Goal: Task Accomplishment & Management: Manage account settings

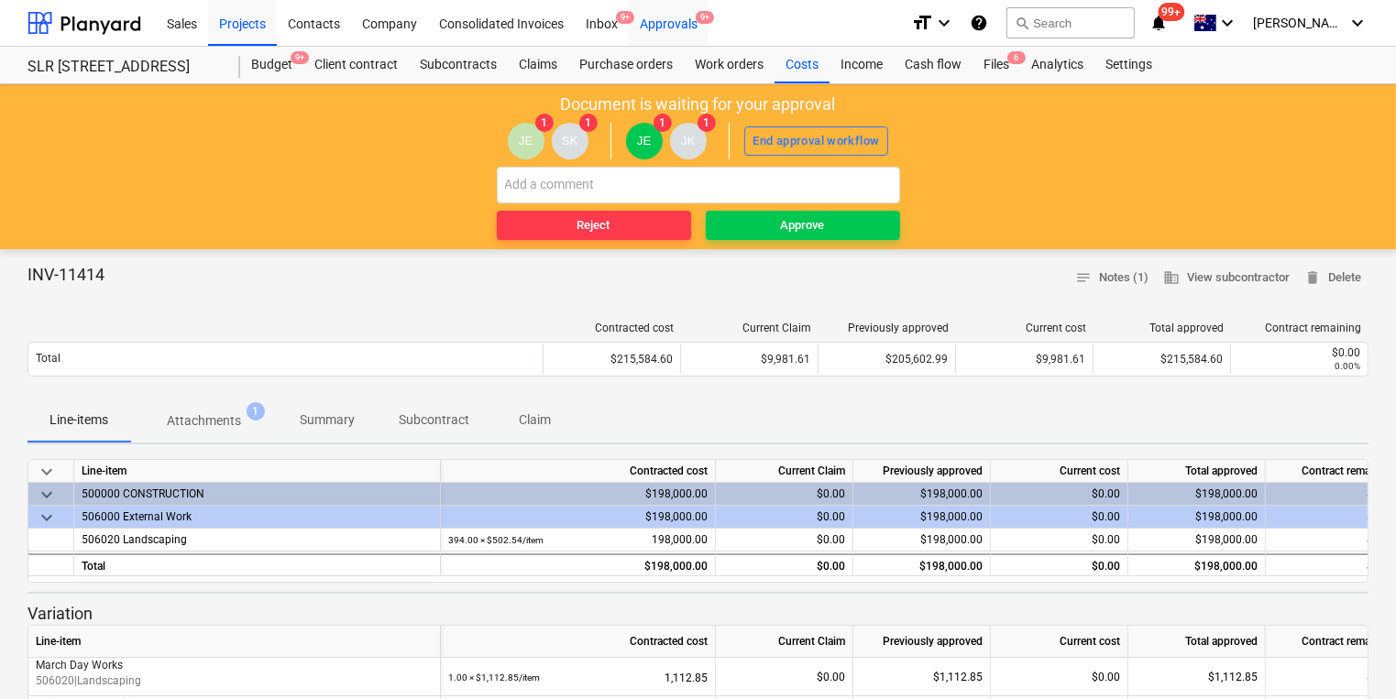
click at [683, 28] on div "Approvals 9+" at bounding box center [669, 22] width 80 height 47
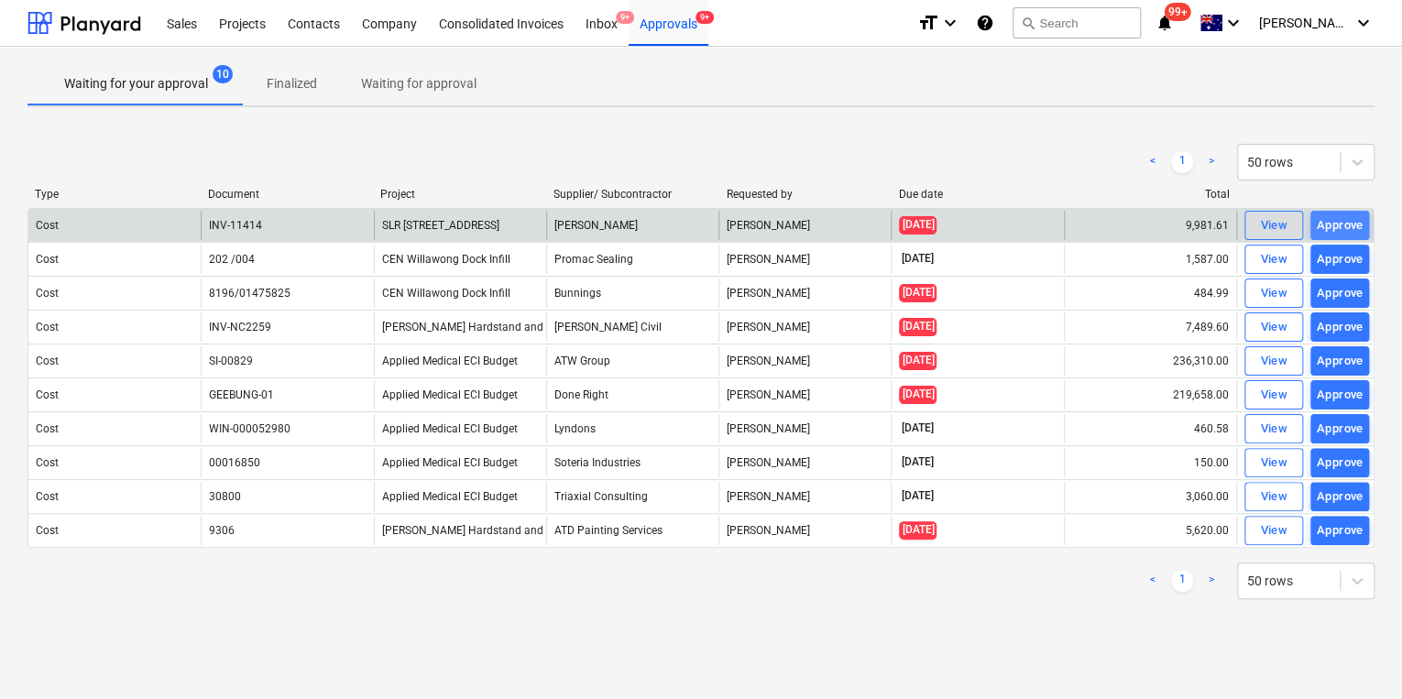
click at [1113, 221] on div "Approve" at bounding box center [1340, 225] width 47 height 21
click at [1113, 223] on div "Approve" at bounding box center [1340, 225] width 47 height 21
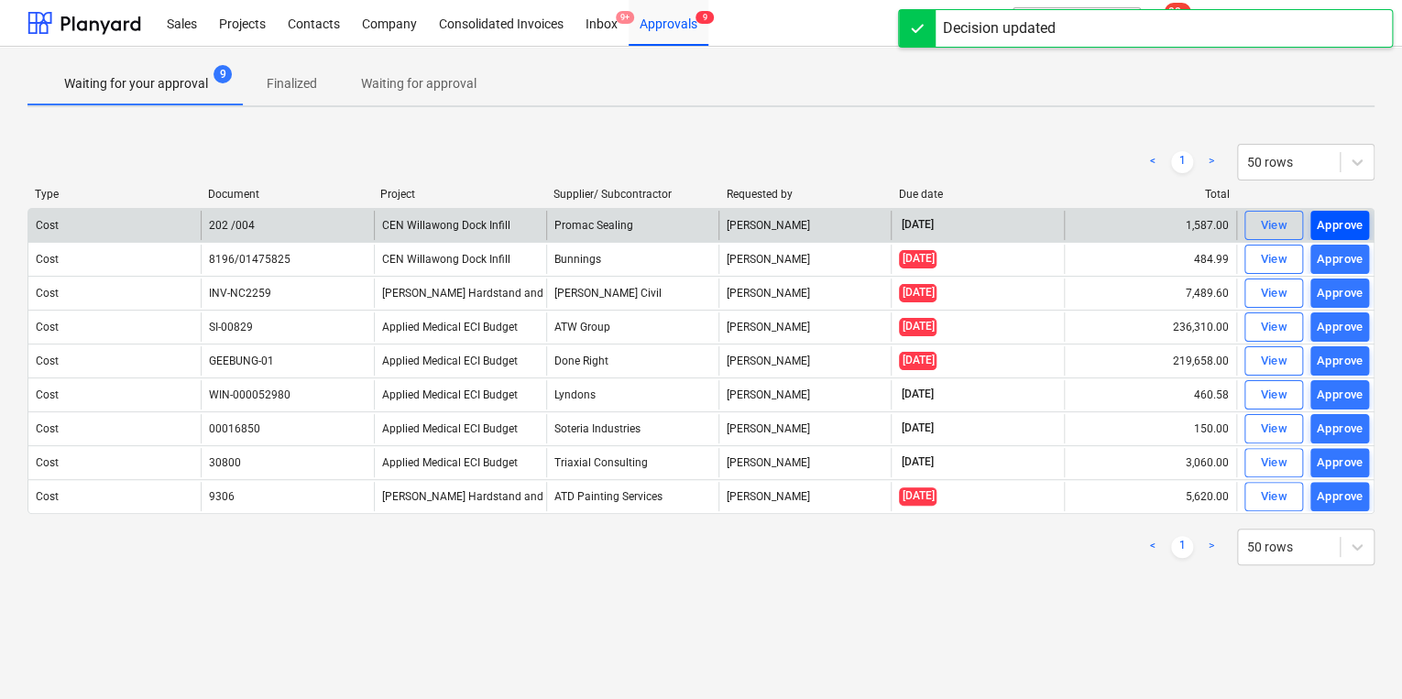
click at [1113, 225] on div "Approve" at bounding box center [1340, 225] width 47 height 21
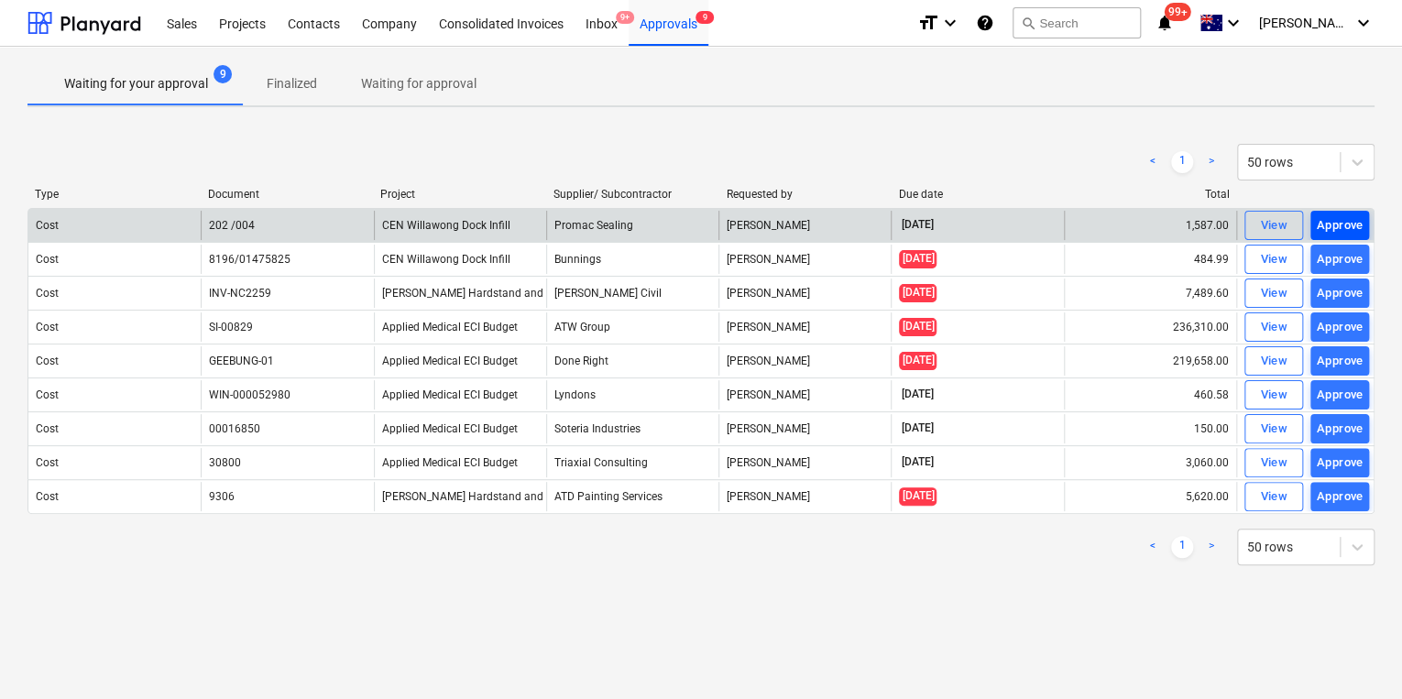
click at [1113, 224] on div "Approve" at bounding box center [1340, 225] width 47 height 21
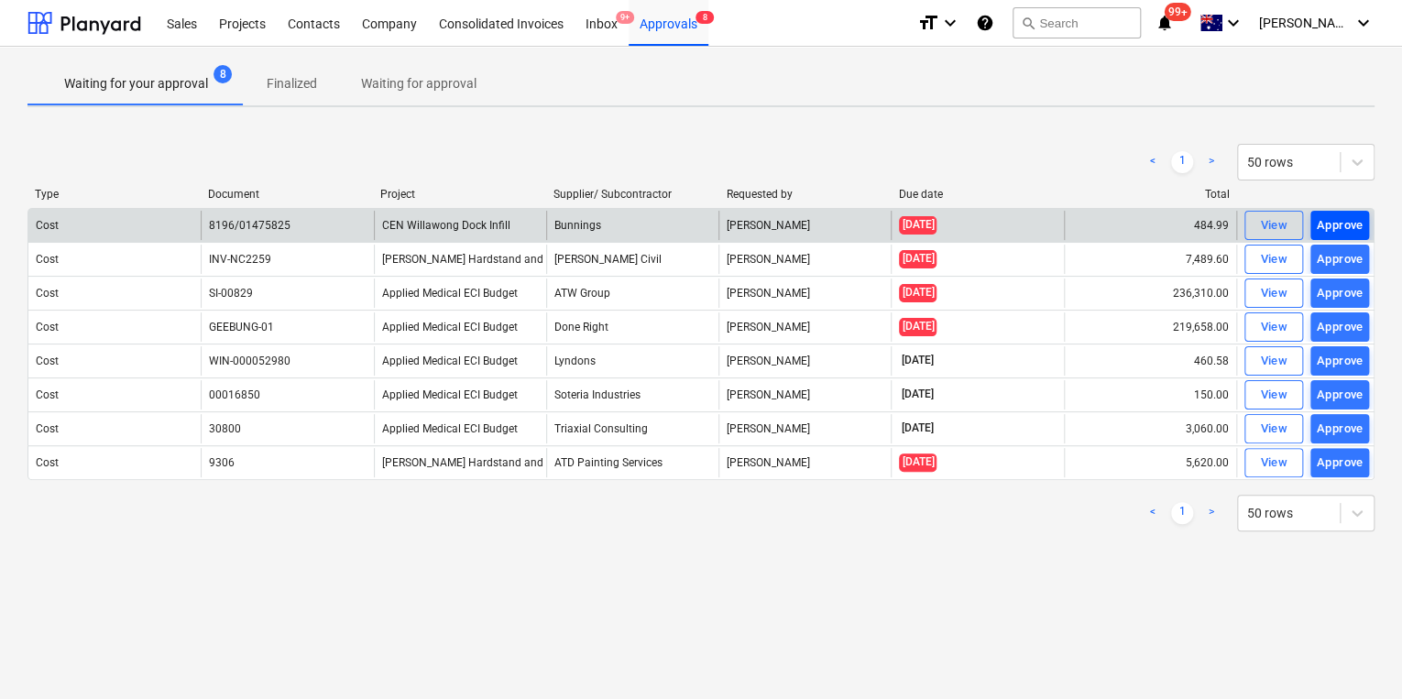
click at [1113, 221] on div "Approve" at bounding box center [1340, 225] width 47 height 21
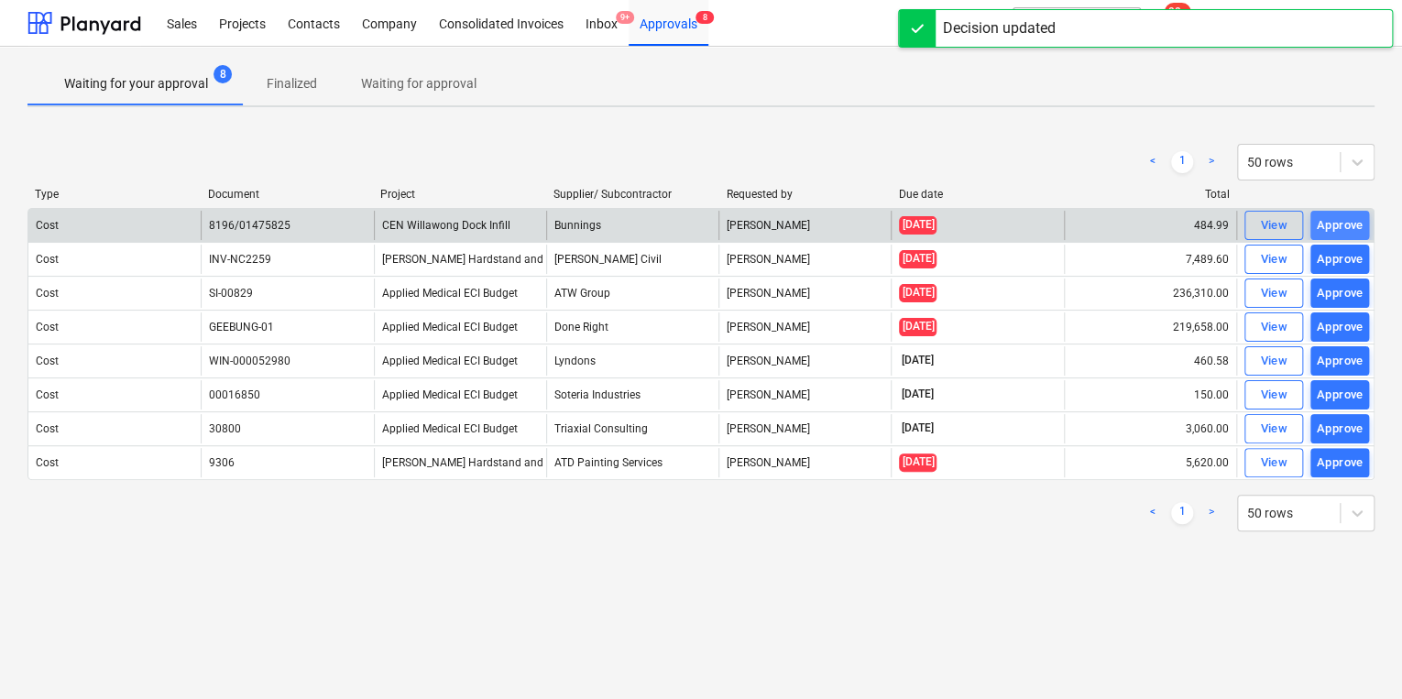
click at [1113, 221] on div "Approve" at bounding box center [1340, 225] width 47 height 21
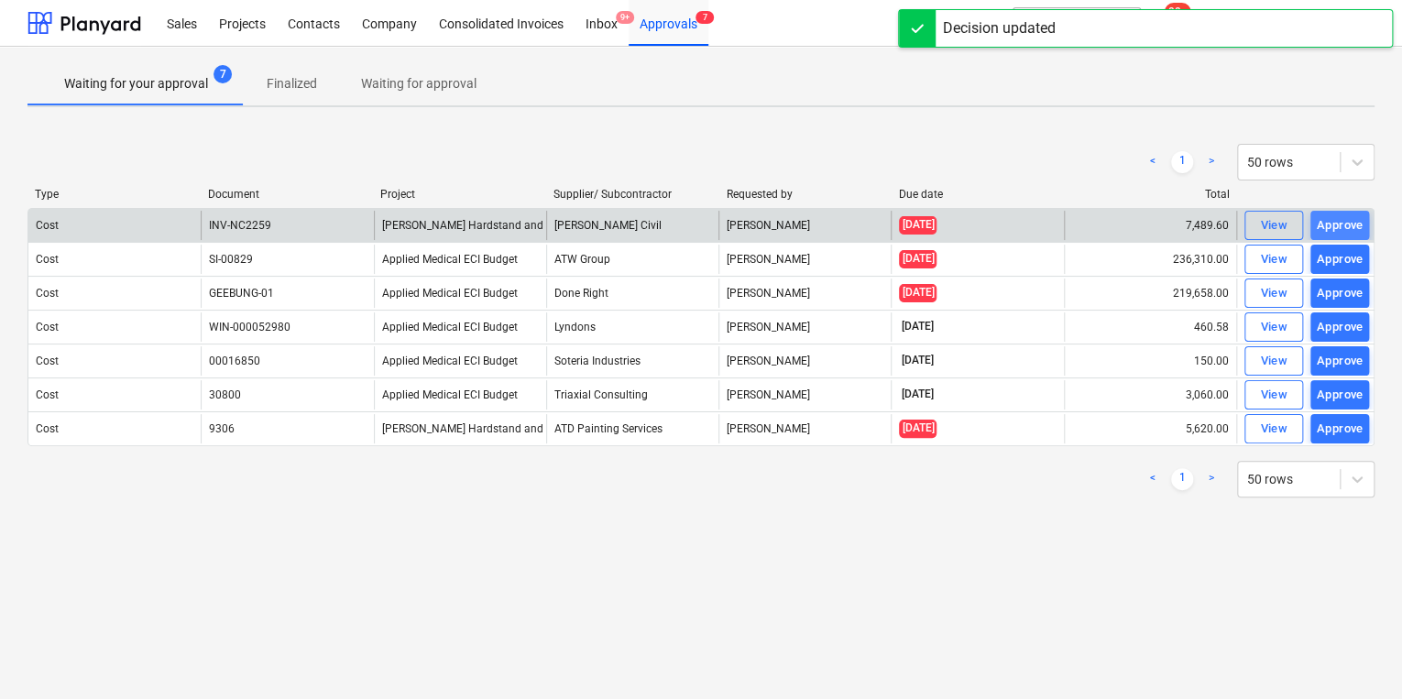
click at [1113, 221] on div "Approve" at bounding box center [1340, 225] width 47 height 21
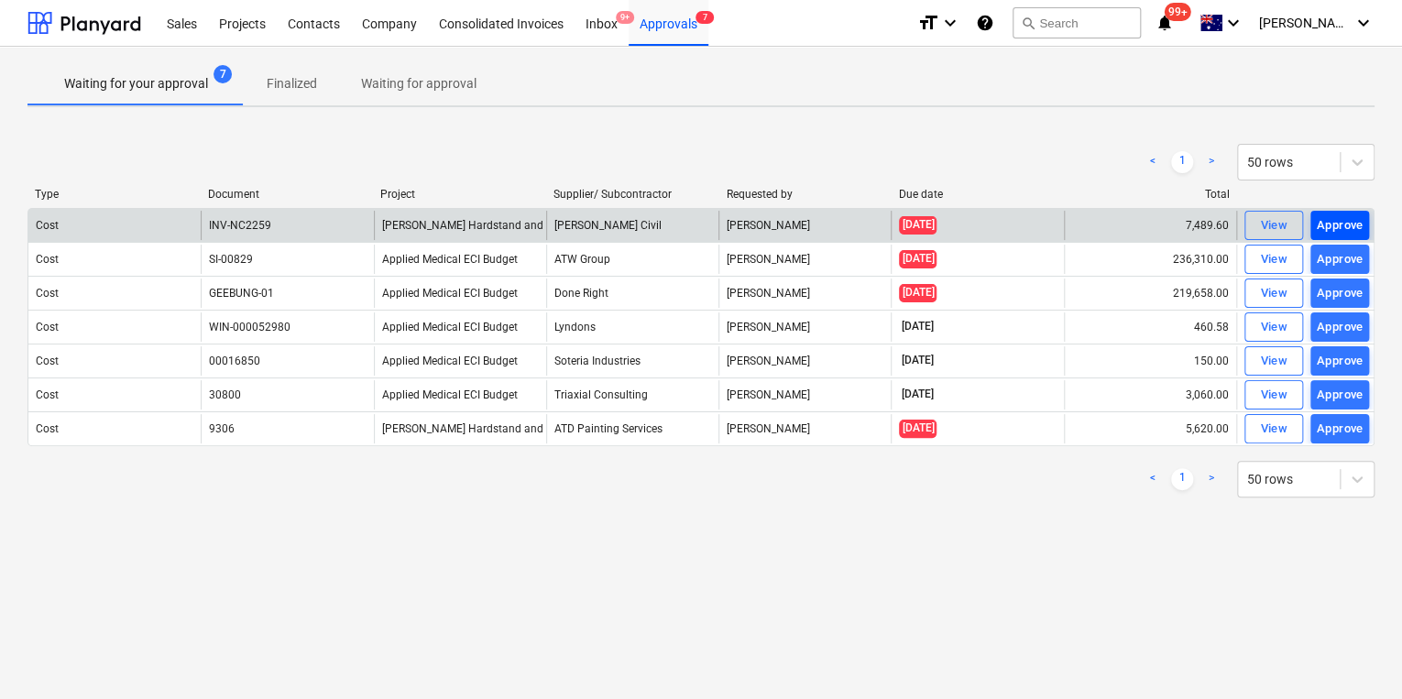
click at [1113, 222] on div "Approve" at bounding box center [1340, 225] width 47 height 21
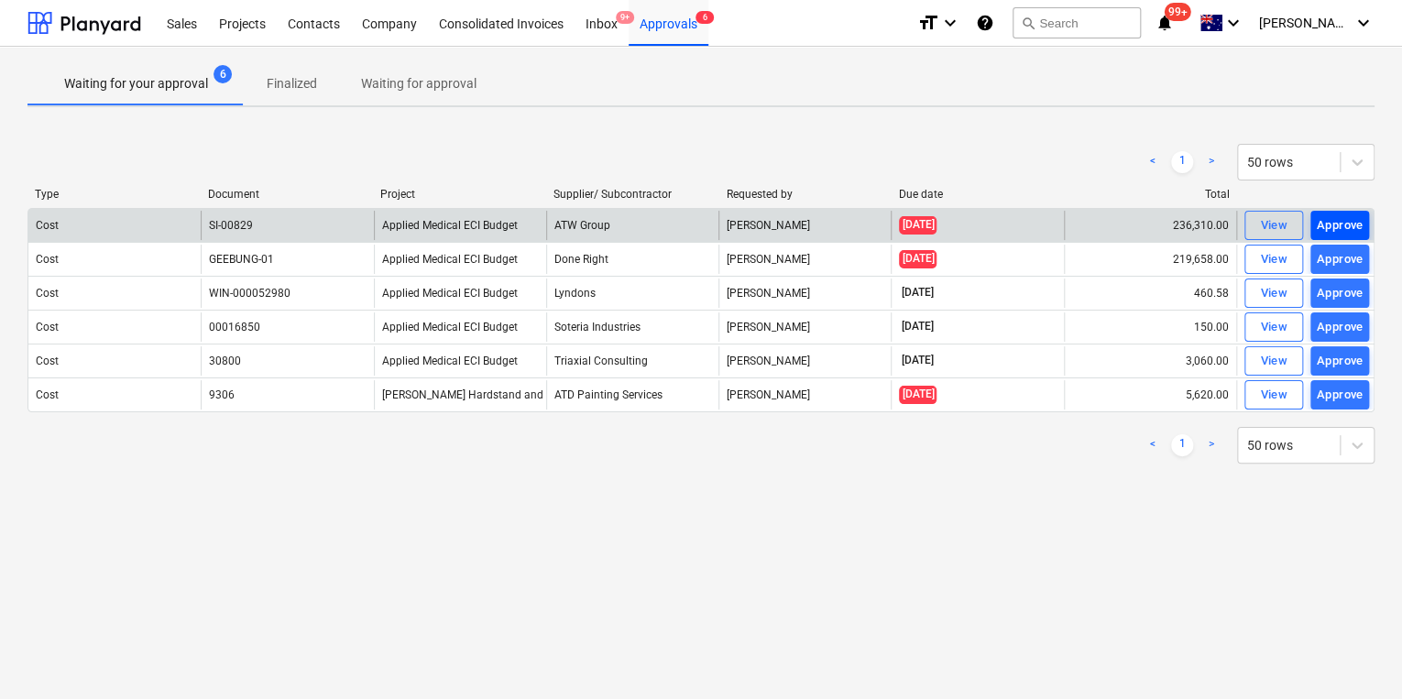
click at [1113, 224] on div "Approve" at bounding box center [1340, 225] width 47 height 21
click at [1328, 223] on div "Approve" at bounding box center [1340, 225] width 47 height 21
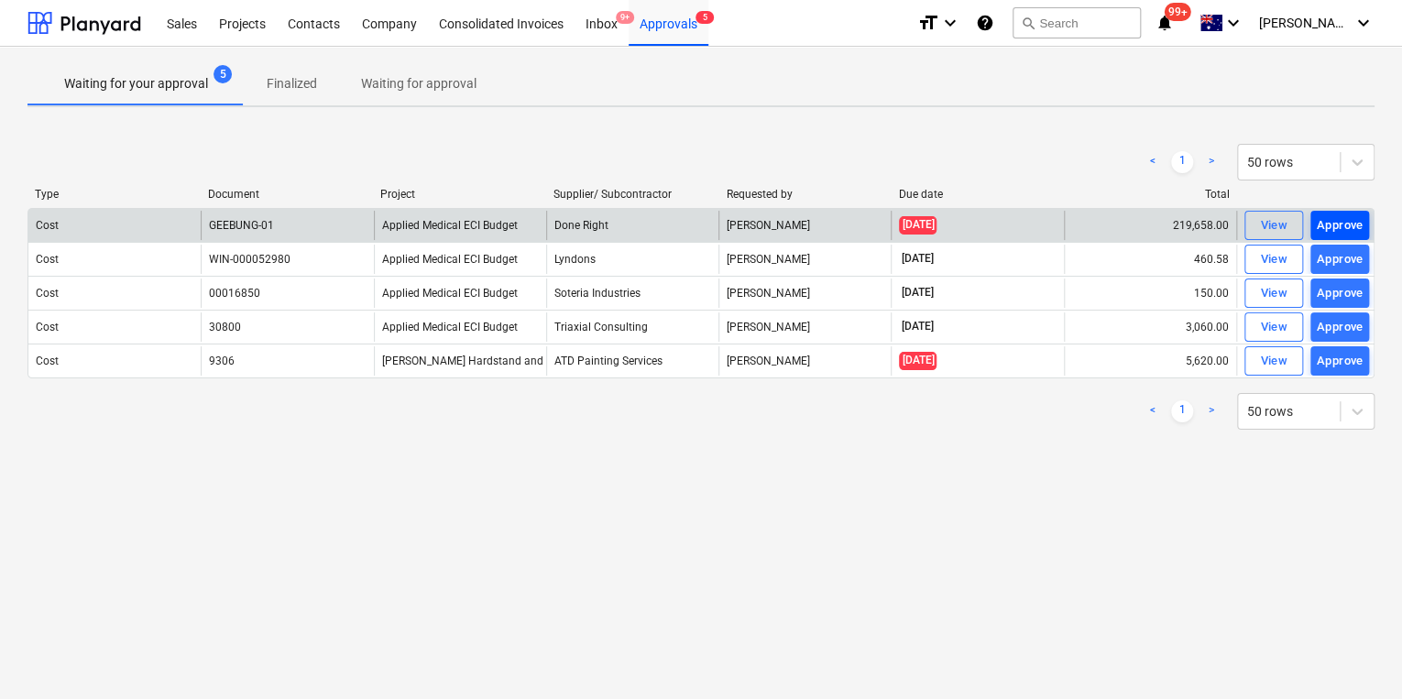
click at [1342, 227] on div "Approve" at bounding box center [1340, 225] width 47 height 21
click at [1337, 222] on div "Approve" at bounding box center [1340, 225] width 47 height 21
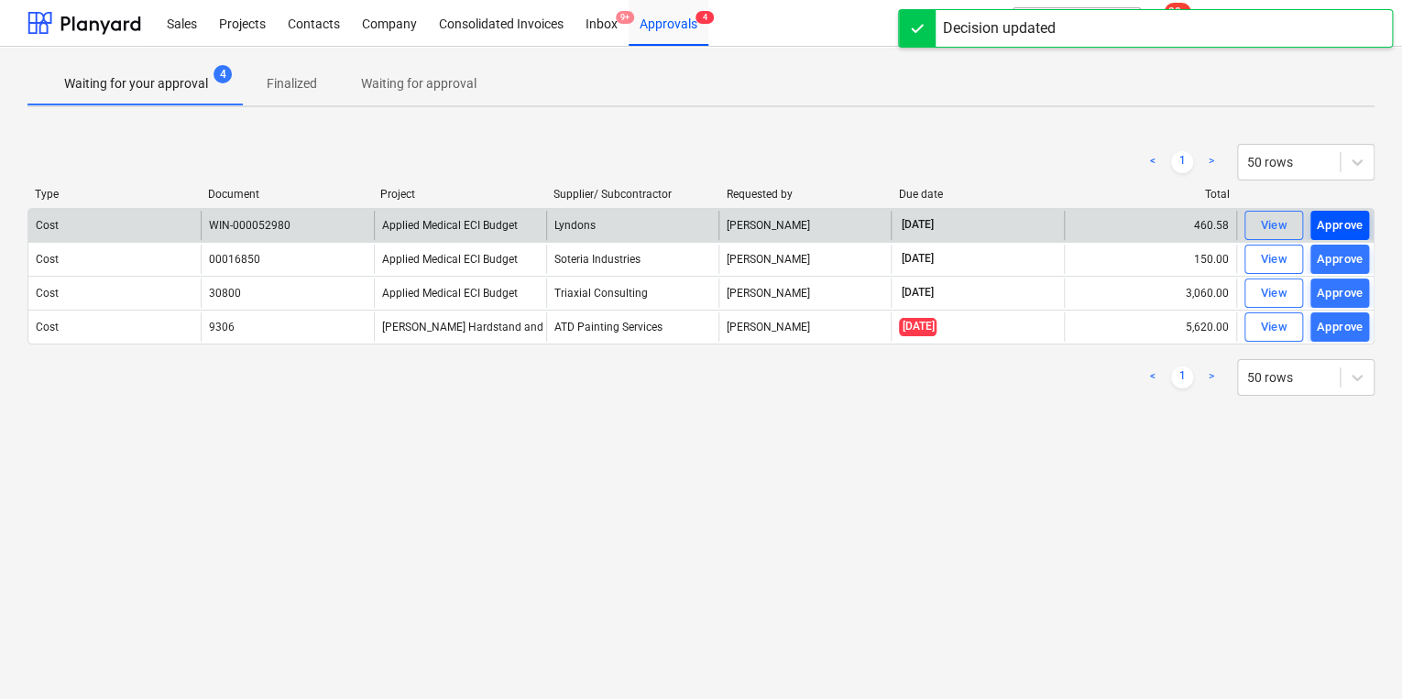
click at [1353, 223] on div "Approve" at bounding box center [1340, 225] width 47 height 21
click at [1334, 228] on div "Approve" at bounding box center [1340, 225] width 47 height 21
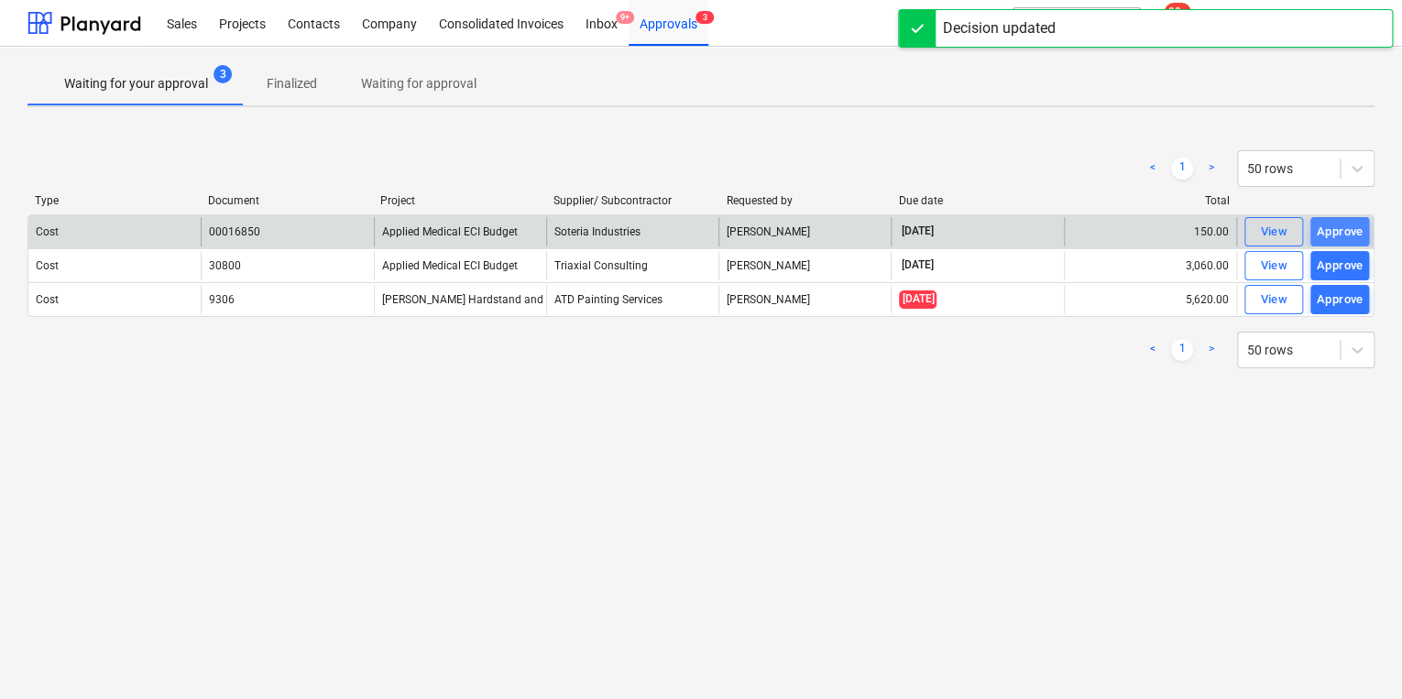
click at [1330, 225] on div "Approve" at bounding box center [1340, 232] width 47 height 21
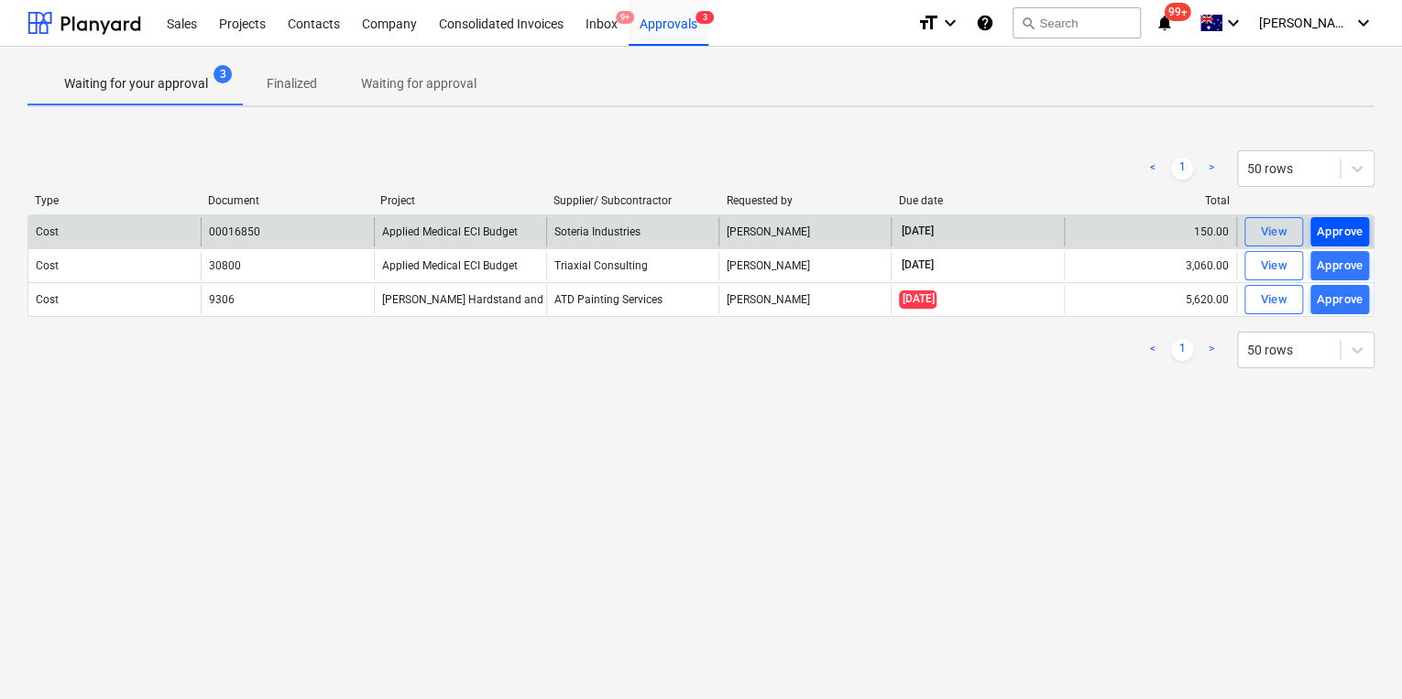
click at [1334, 234] on div "Approve" at bounding box center [1340, 232] width 47 height 21
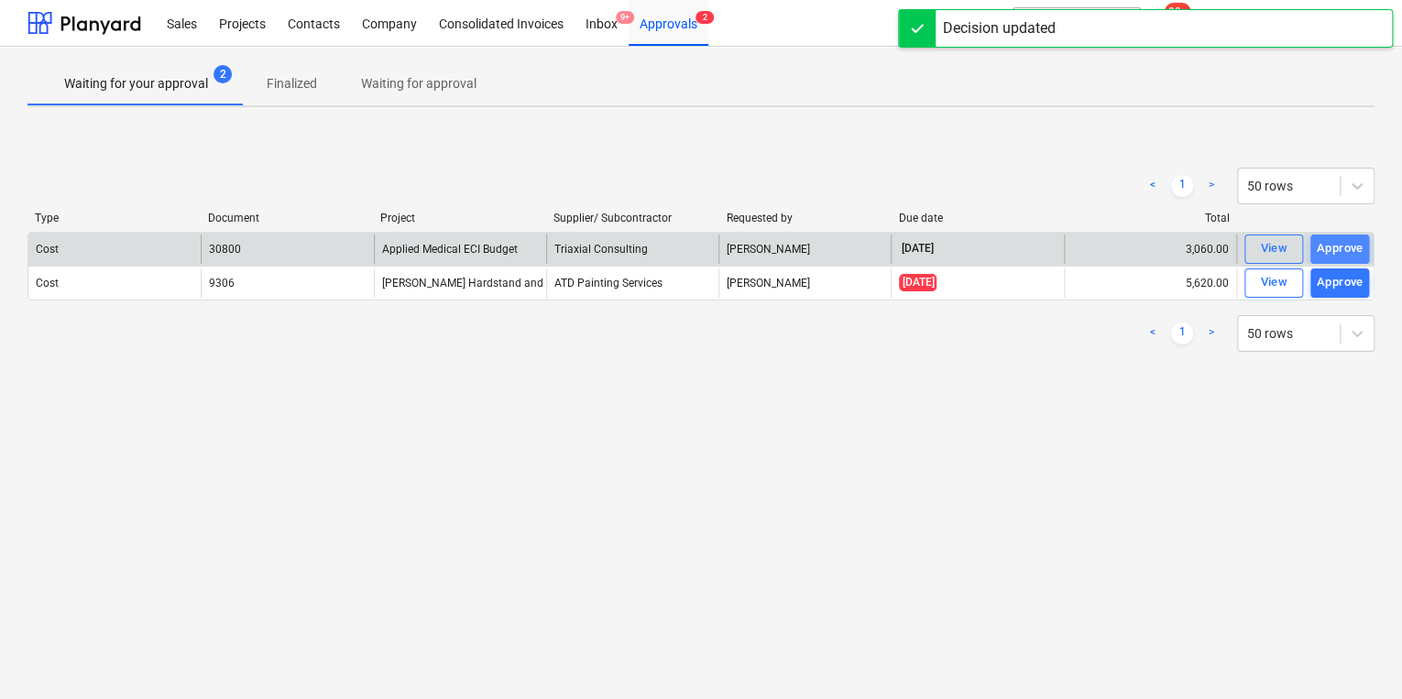
click at [1335, 243] on div "Approve" at bounding box center [1340, 248] width 47 height 21
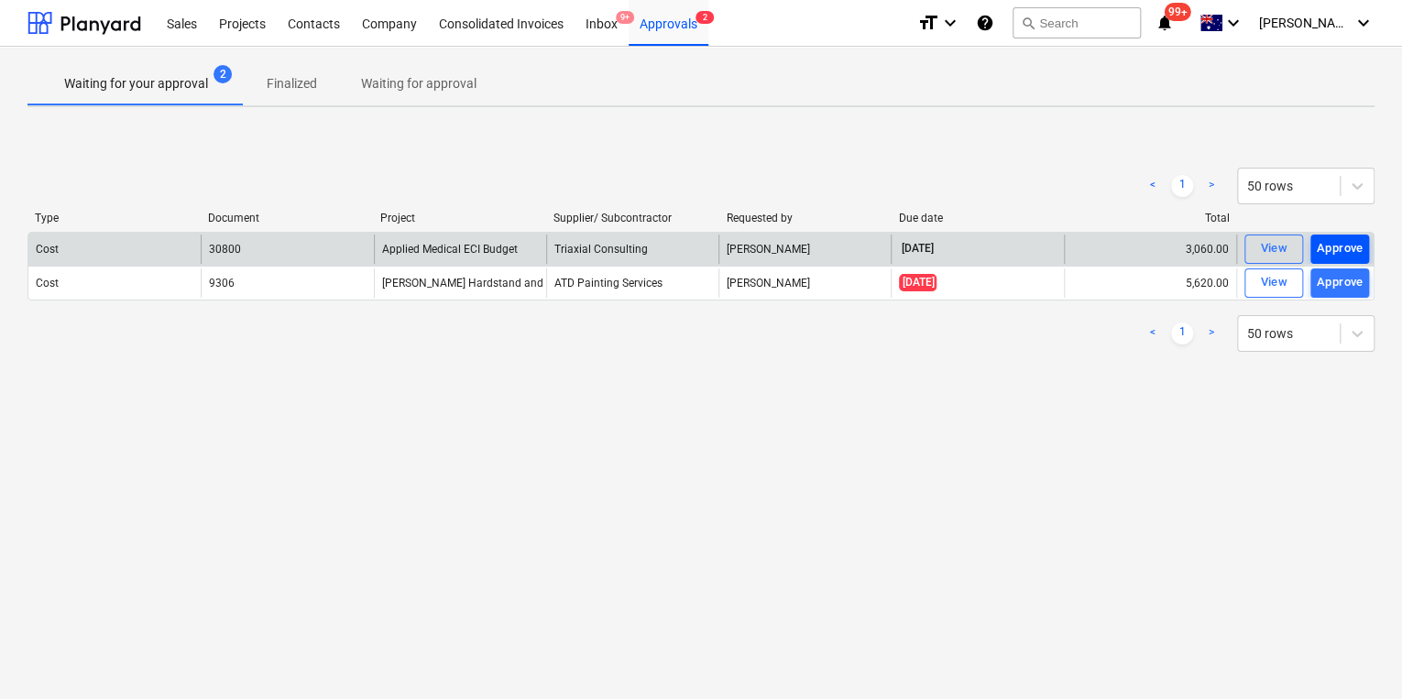
click at [1342, 250] on div "Approve" at bounding box center [1340, 248] width 47 height 21
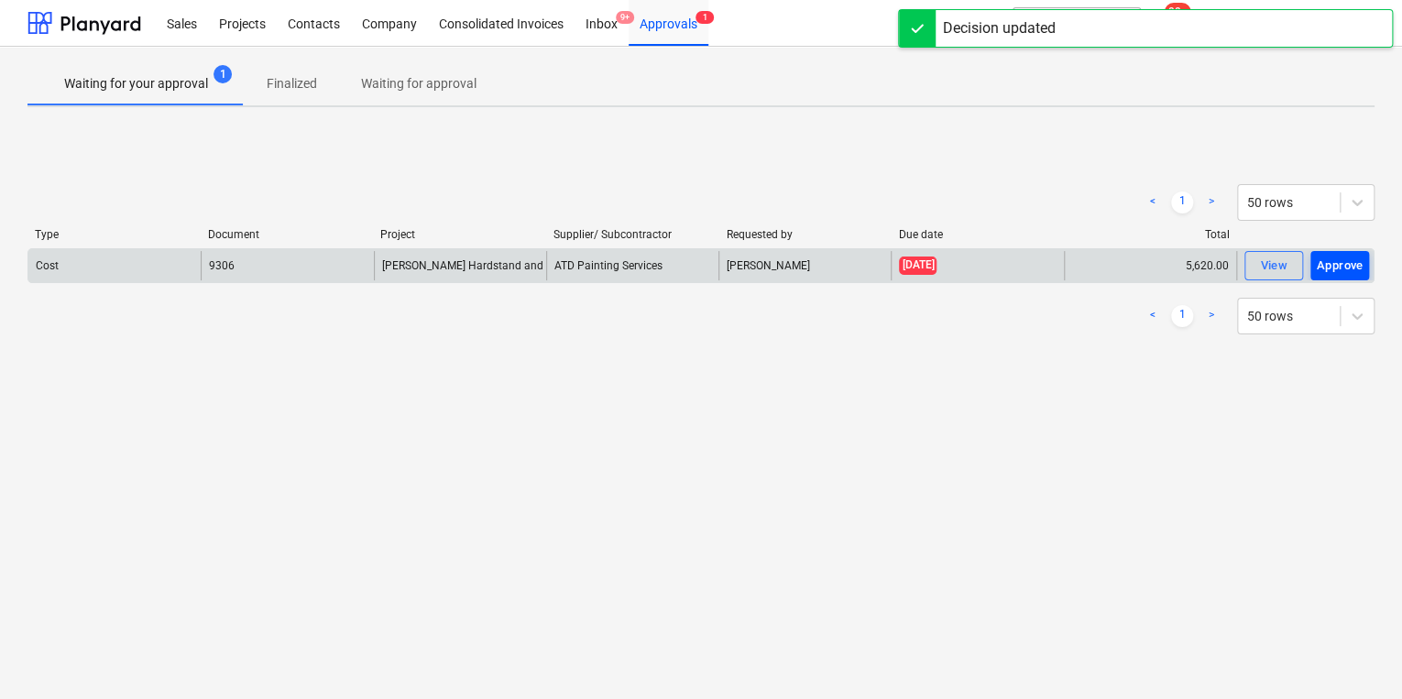
click at [1332, 262] on div "Approve" at bounding box center [1340, 266] width 47 height 21
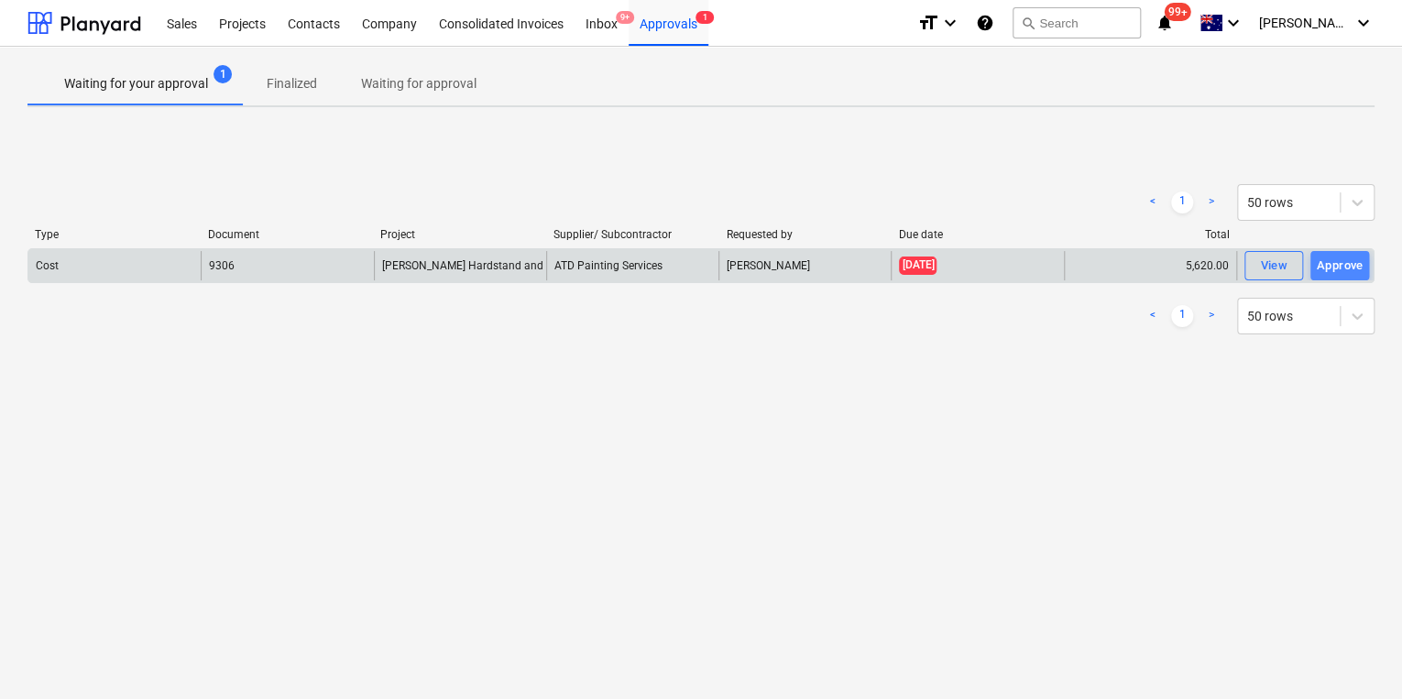
click at [1337, 268] on div "Approve" at bounding box center [1340, 266] width 47 height 21
